Goal: Task Accomplishment & Management: Manage account settings

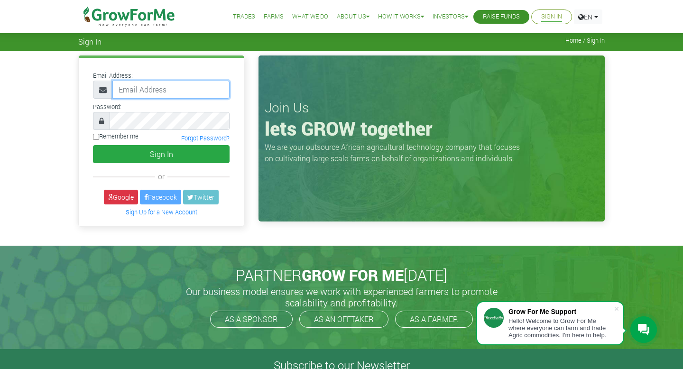
click at [159, 89] on input "email" at bounding box center [170, 90] width 117 height 18
click at [156, 90] on input "email" at bounding box center [170, 90] width 117 height 18
type input "andrew.acquah@gmail.com"
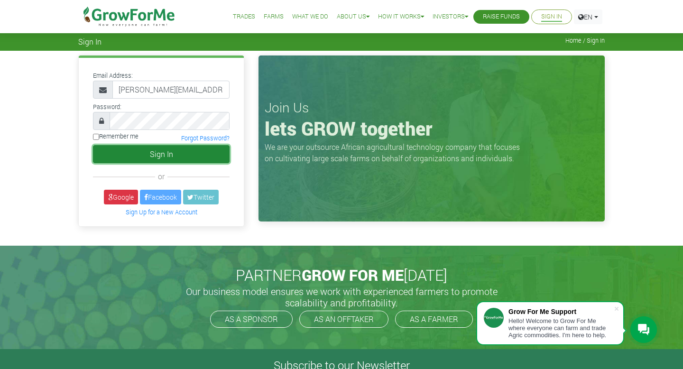
click at [179, 159] on button "Sign In" at bounding box center [161, 154] width 137 height 18
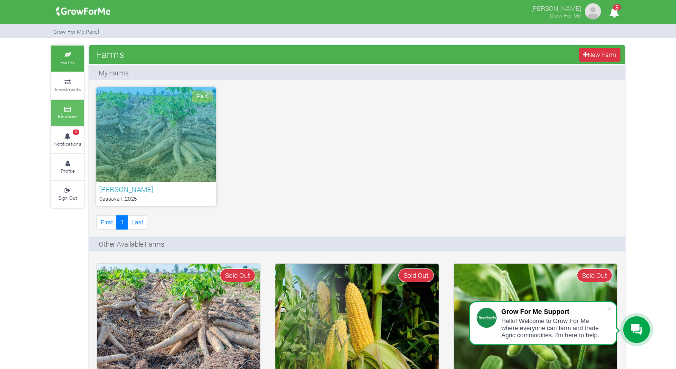
click at [67, 113] on small "Finances" at bounding box center [67, 116] width 19 height 7
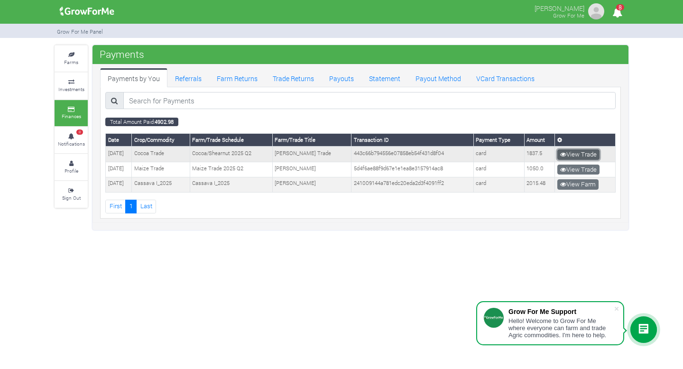
click at [572, 154] on link "View Trade" at bounding box center [579, 155] width 42 height 10
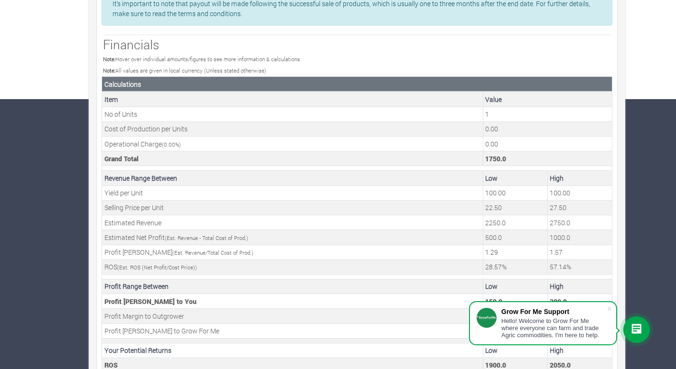
scroll to position [291, 0]
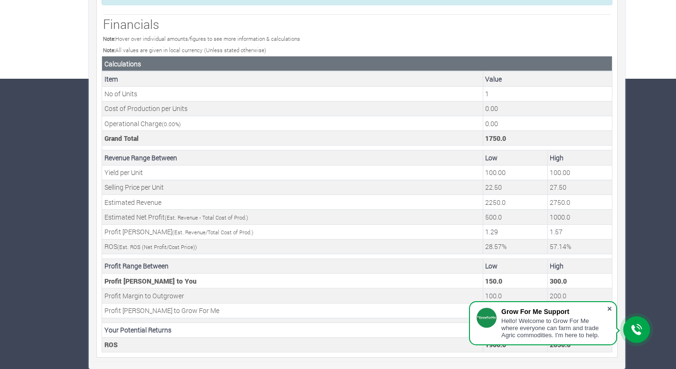
click at [609, 307] on span at bounding box center [609, 308] width 9 height 9
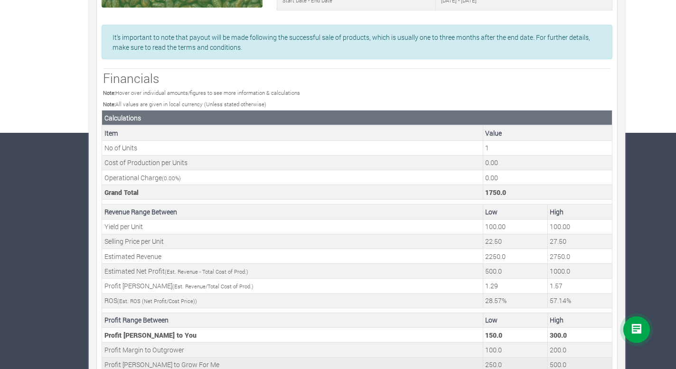
scroll to position [0, 0]
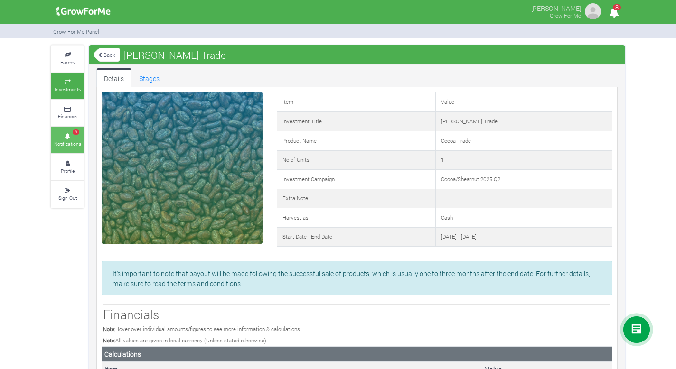
click at [66, 134] on icon at bounding box center [67, 136] width 28 height 5
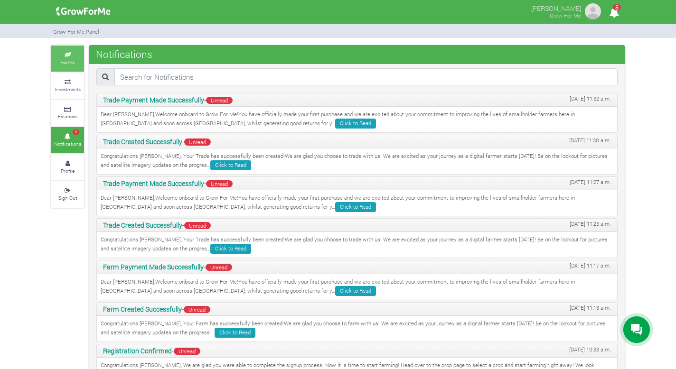
click at [67, 59] on small "Farms" at bounding box center [67, 62] width 14 height 7
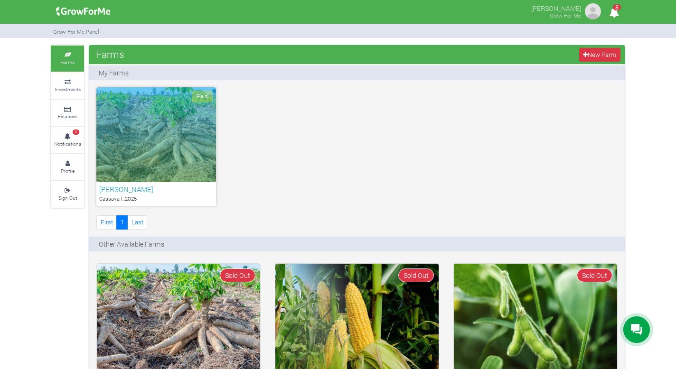
click at [177, 132] on div "Paid" at bounding box center [156, 134] width 120 height 95
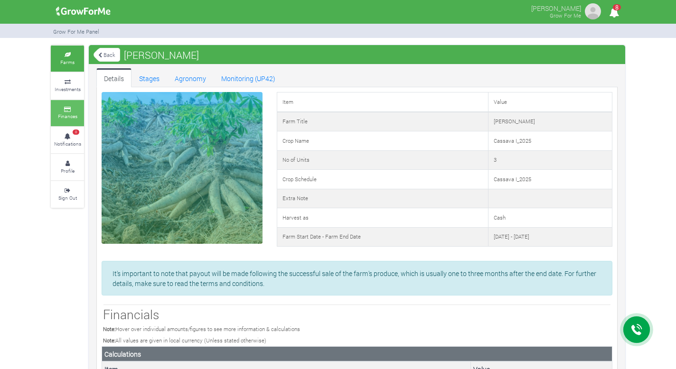
click at [67, 119] on link "Finances" at bounding box center [67, 113] width 33 height 26
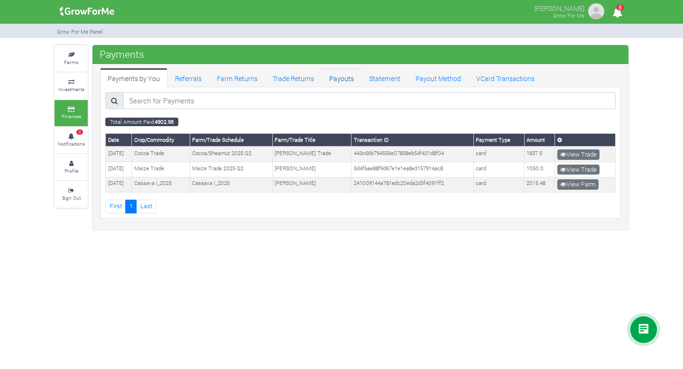
click at [343, 82] on link "Payouts" at bounding box center [342, 77] width 40 height 19
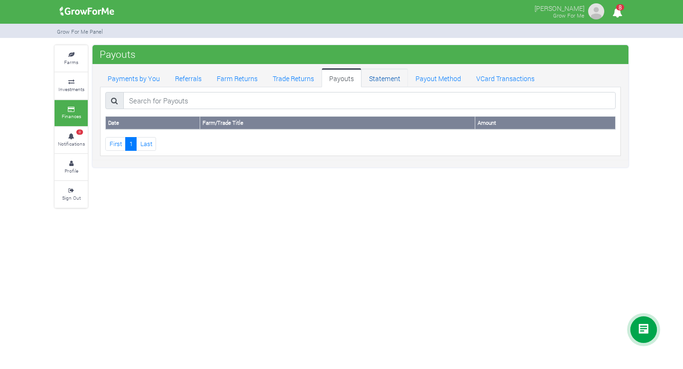
click at [383, 82] on link "Statement" at bounding box center [385, 77] width 47 height 19
click at [307, 80] on link "Trade Returns" at bounding box center [293, 77] width 56 height 19
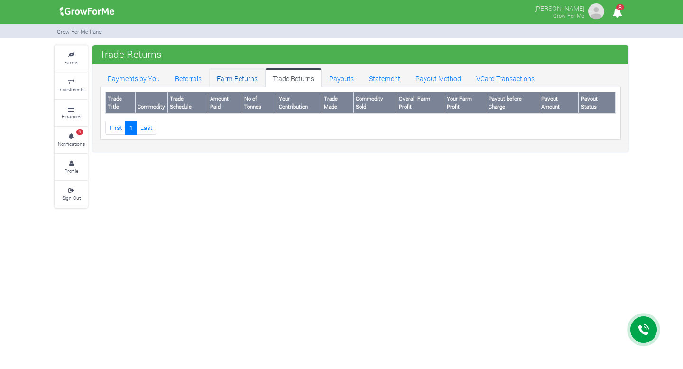
click at [243, 79] on link "Farm Returns" at bounding box center [237, 77] width 56 height 19
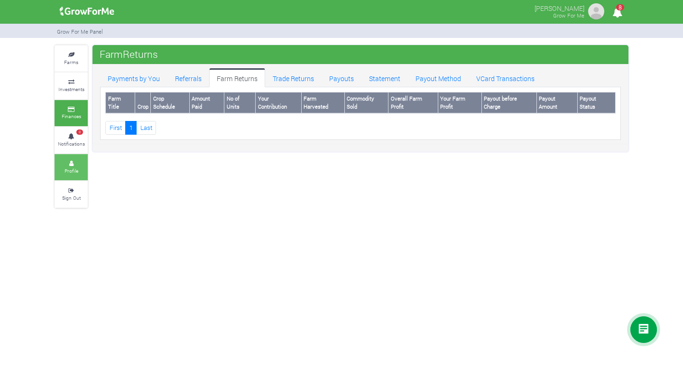
click at [72, 157] on link "Profile" at bounding box center [71, 167] width 33 height 26
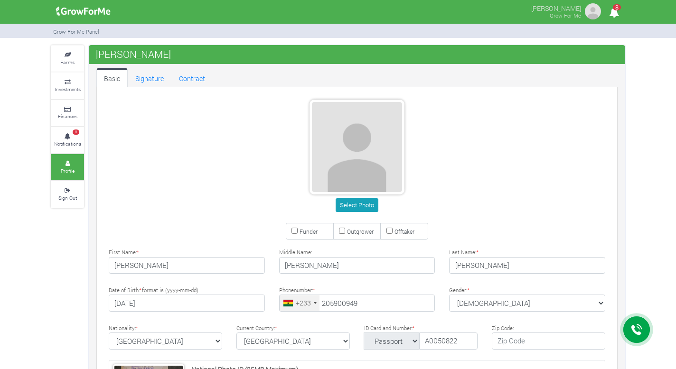
type input "20 590 0949"
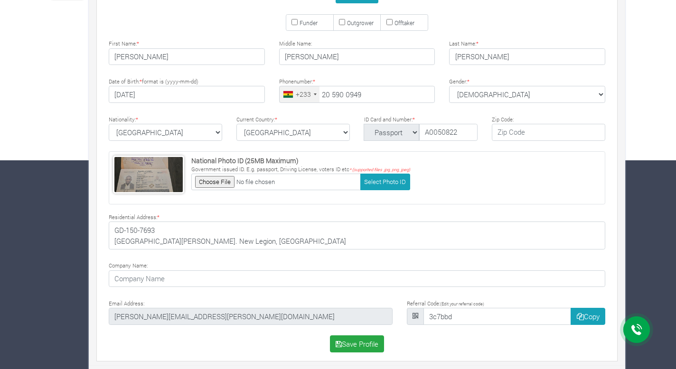
scroll to position [213, 0]
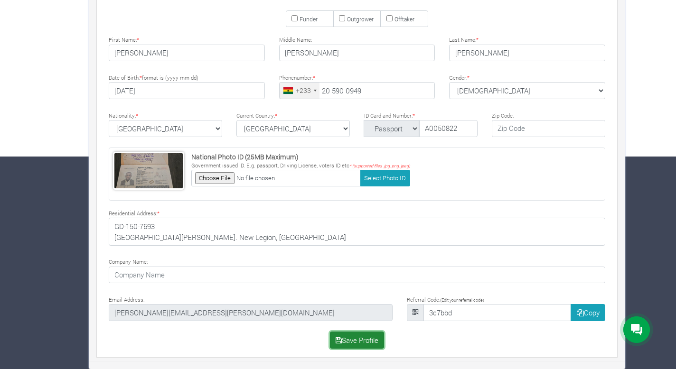
click at [353, 346] on button "Save Profile" at bounding box center [357, 340] width 55 height 17
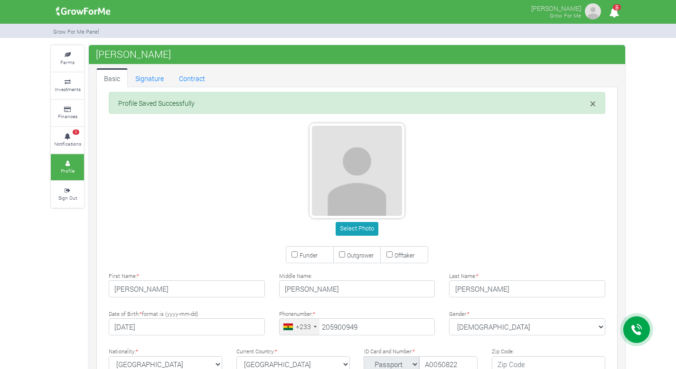
type input "20 590 0949"
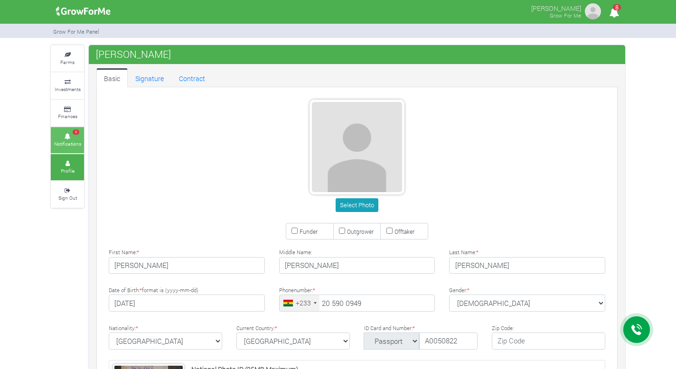
click at [69, 138] on link "8 Notifications" at bounding box center [67, 140] width 33 height 26
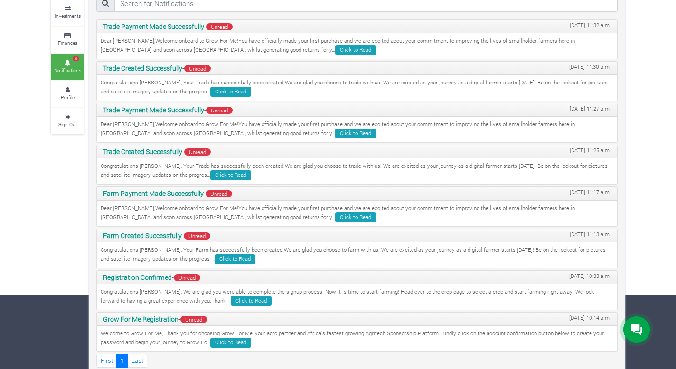
scroll to position [84, 0]
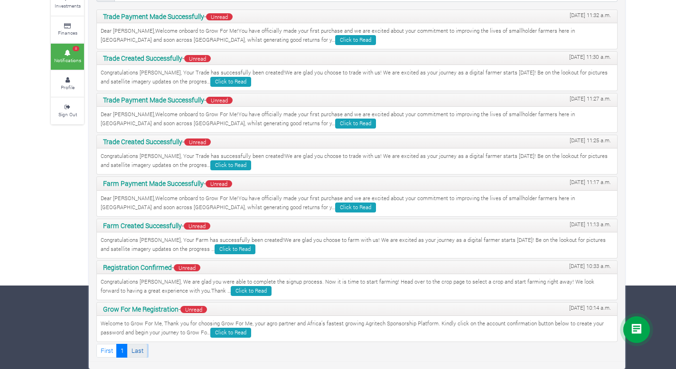
click at [138, 351] on link "Last" at bounding box center [137, 351] width 20 height 14
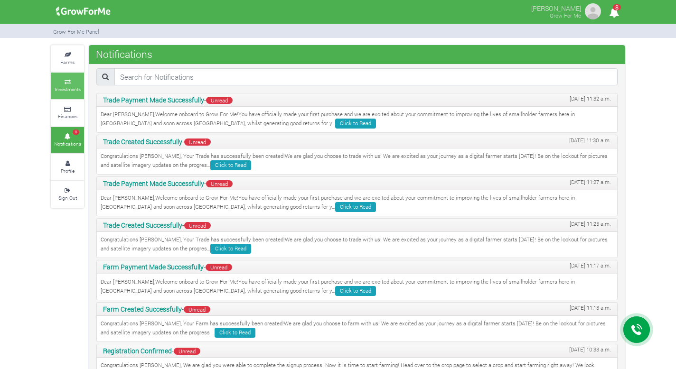
click at [67, 97] on link "Investments" at bounding box center [67, 86] width 33 height 26
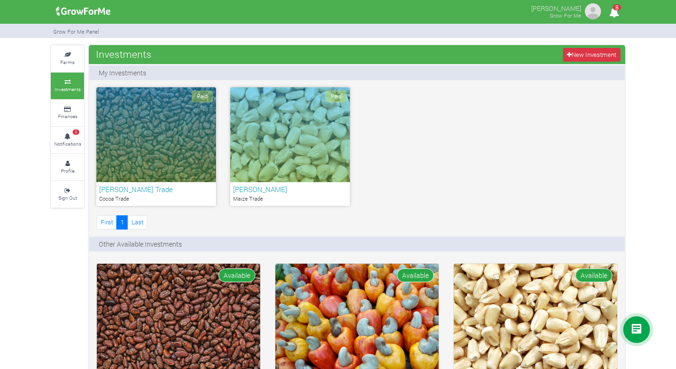
click at [149, 190] on h6 "Andrew Cocoa Trade" at bounding box center [156, 189] width 114 height 9
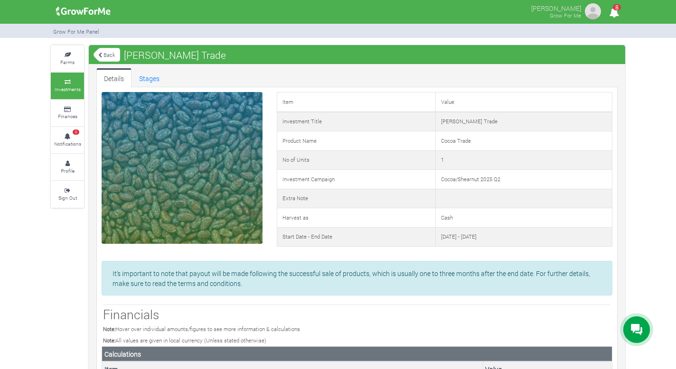
click at [107, 57] on link "Back" at bounding box center [107, 55] width 27 height 16
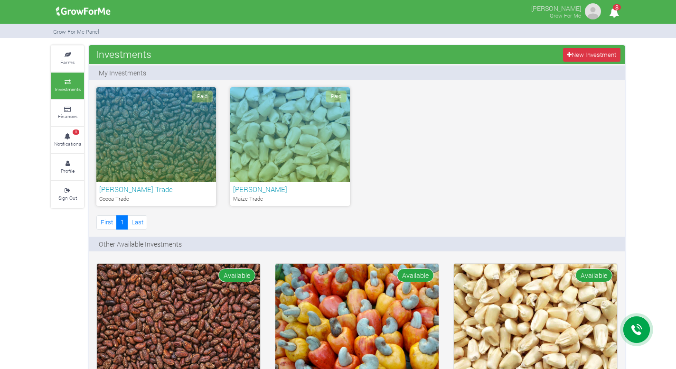
click at [269, 178] on div "Paid" at bounding box center [290, 134] width 120 height 95
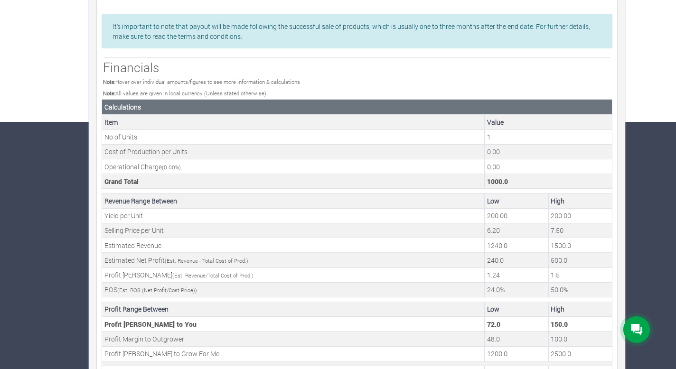
scroll to position [291, 0]
